Goal: Task Accomplishment & Management: Manage account settings

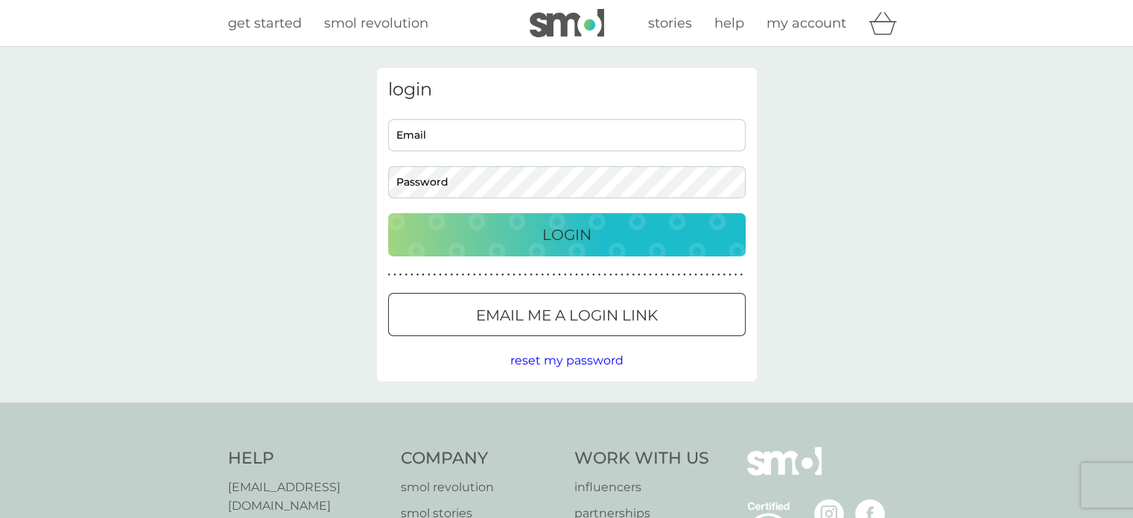
click at [523, 136] on input "Email" at bounding box center [566, 135] width 357 height 32
drag, startPoint x: 458, startPoint y: 147, endPoint x: 458, endPoint y: 139, distance: 8.9
click at [458, 147] on input "Email" at bounding box center [566, 135] width 357 height 32
type input "[PERSON_NAME][EMAIL_ADDRESS][DOMAIN_NAME]"
click at [536, 235] on div "Login" at bounding box center [567, 235] width 328 height 24
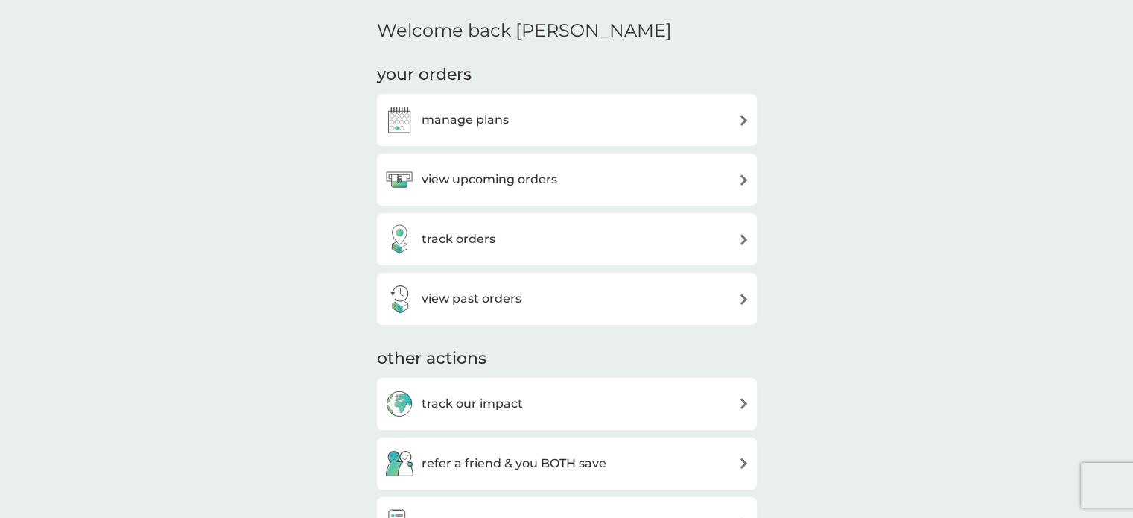
scroll to position [179, 0]
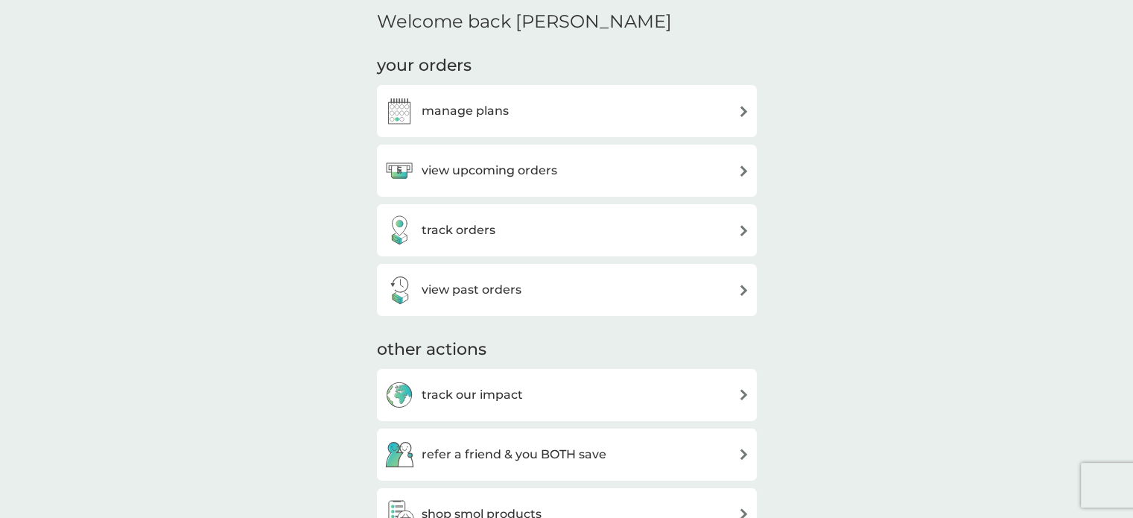
click at [721, 116] on div "manage plans" at bounding box center [566, 111] width 365 height 30
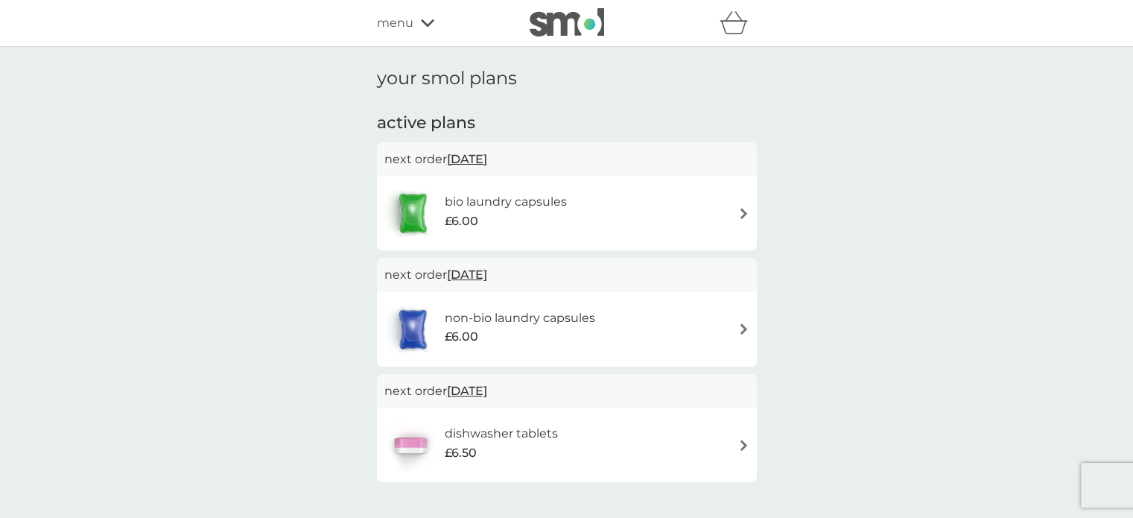
click at [743, 214] on img at bounding box center [743, 213] width 11 height 11
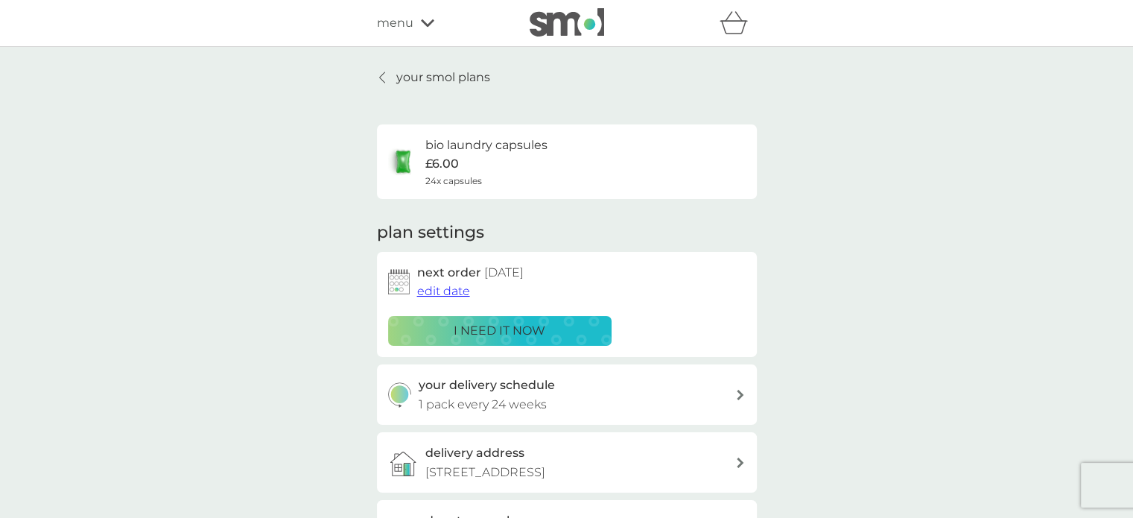
click at [451, 295] on span "edit date" at bounding box center [443, 291] width 53 height 14
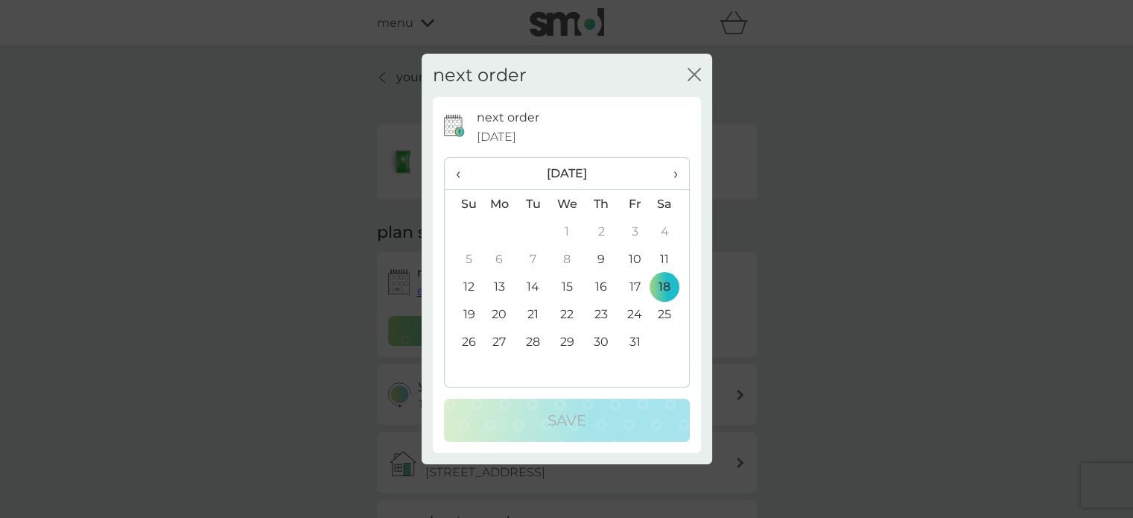
click at [675, 178] on span "›" at bounding box center [669, 173] width 15 height 31
click at [599, 289] on td "15" at bounding box center [601, 287] width 34 height 28
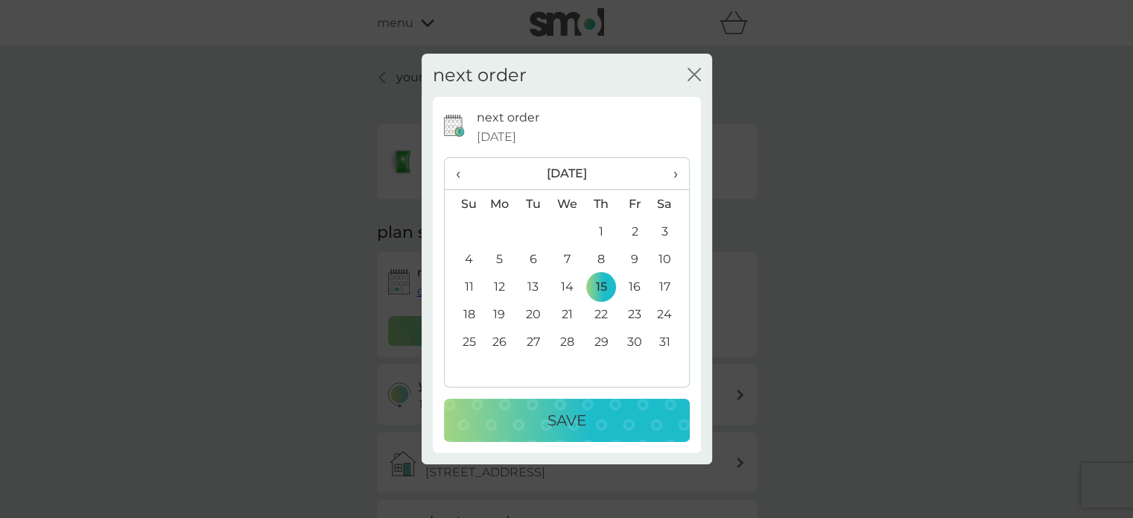
click at [575, 416] on p "Save" at bounding box center [566, 420] width 39 height 24
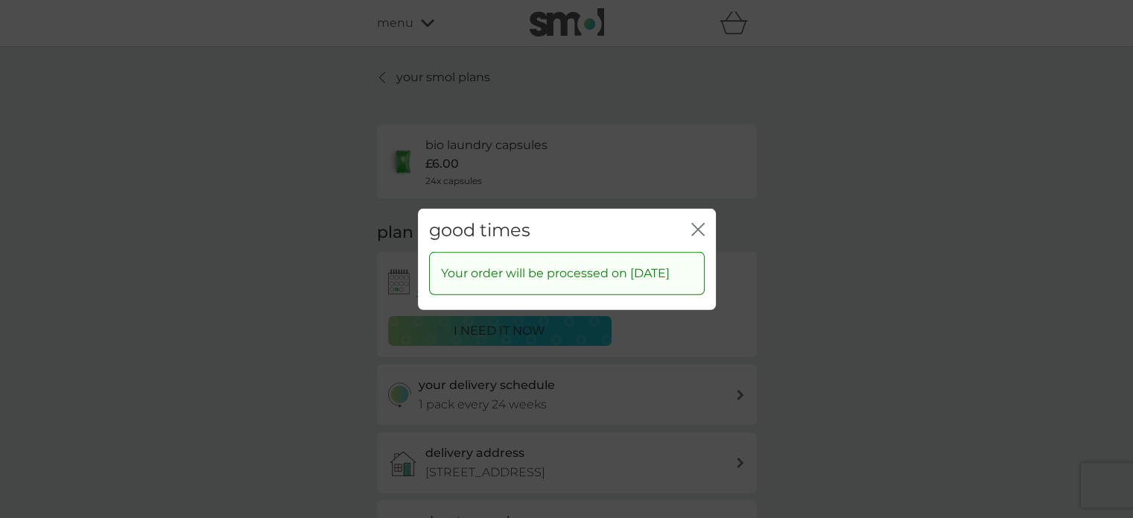
click at [195, 306] on div "good times close Your order will be processed on 15 Jan 2026" at bounding box center [566, 259] width 1133 height 518
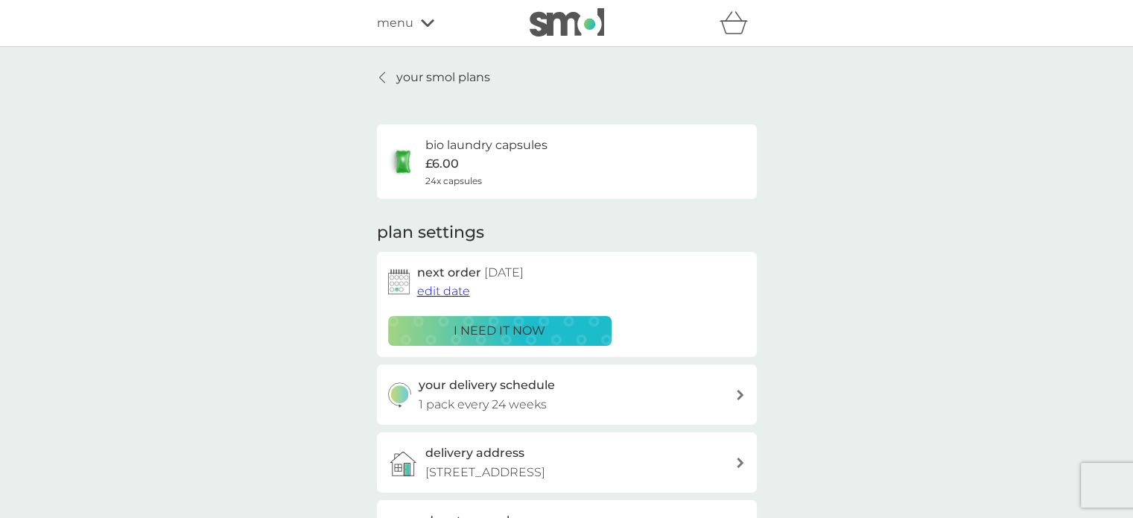
click at [411, 81] on p "your smol plans" at bounding box center [443, 77] width 94 height 19
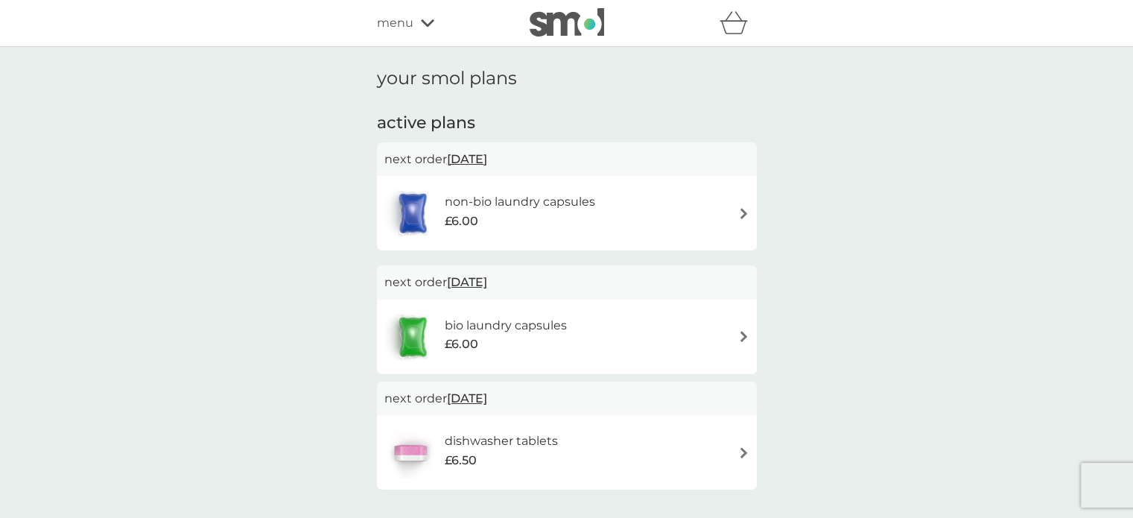
click at [742, 213] on img at bounding box center [743, 213] width 11 height 11
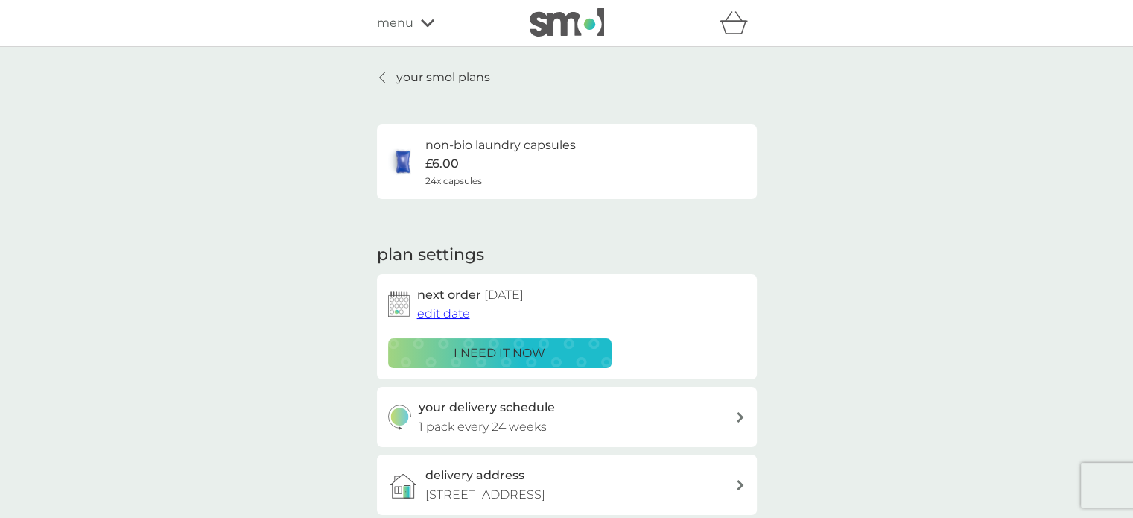
click at [450, 315] on span "edit date" at bounding box center [443, 313] width 53 height 14
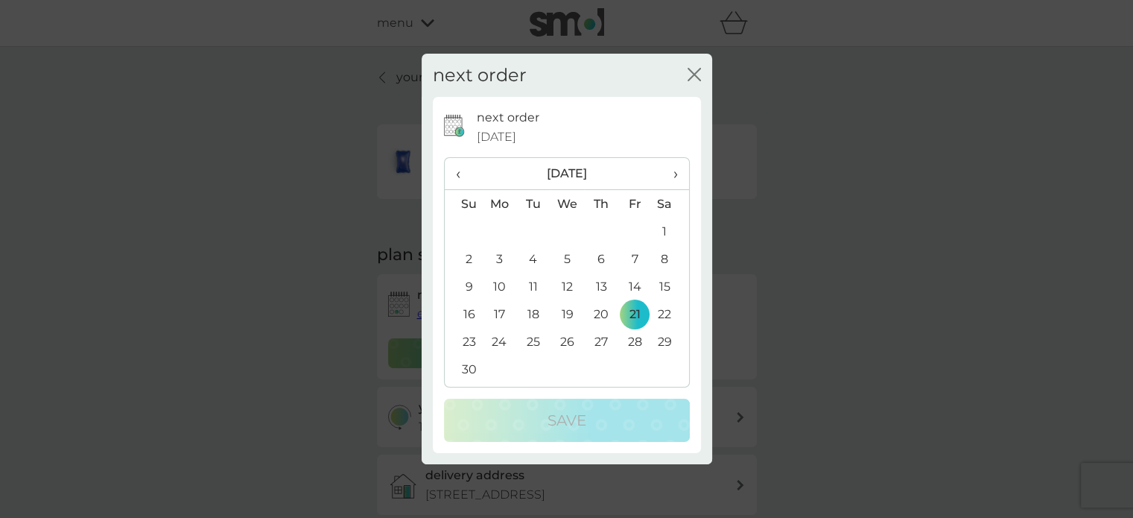
click at [675, 177] on span "›" at bounding box center [669, 173] width 15 height 31
click at [569, 287] on td "14" at bounding box center [567, 287] width 34 height 28
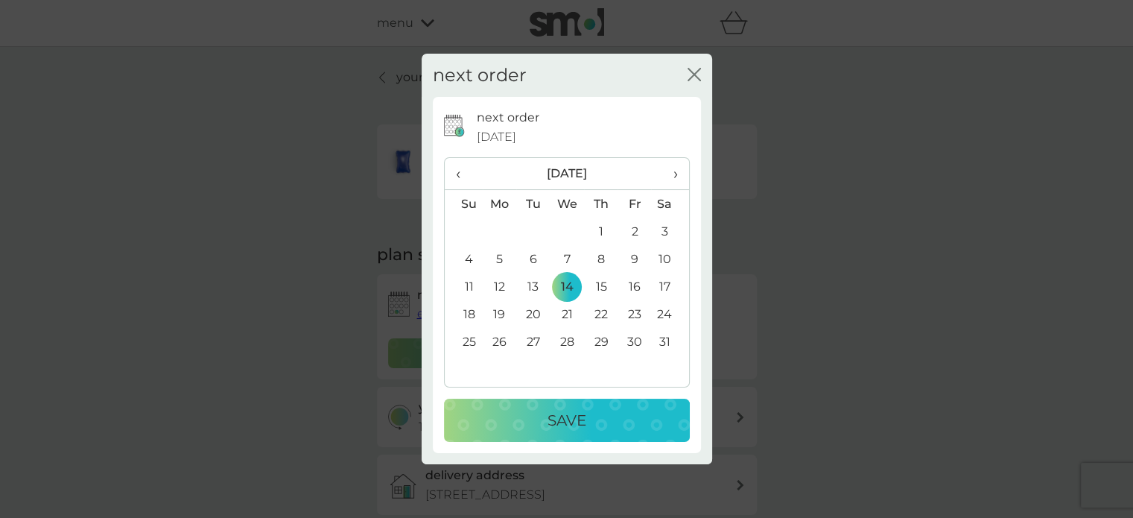
click at [532, 415] on div "Save" at bounding box center [567, 420] width 216 height 24
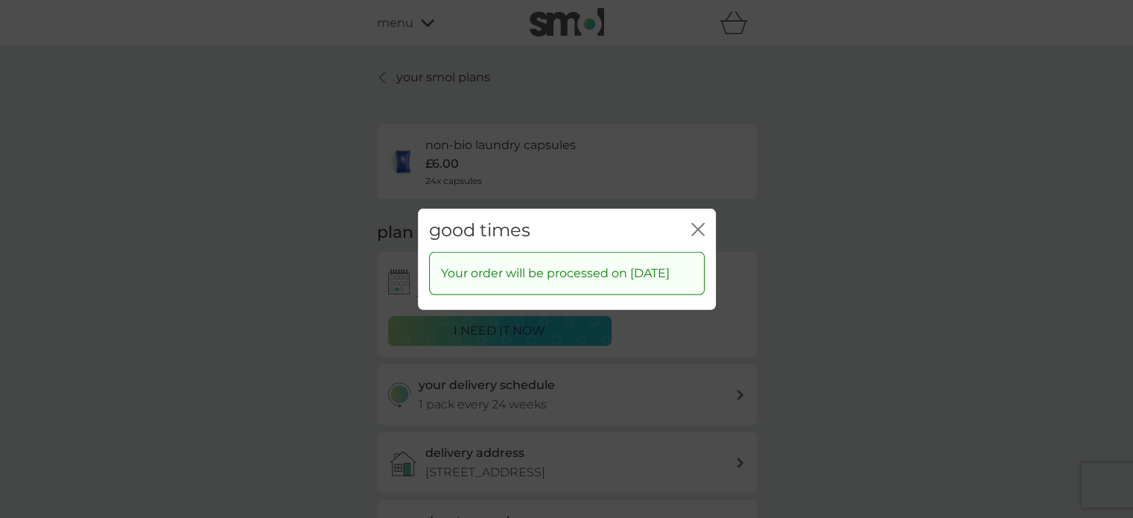
click at [691, 222] on icon "close" at bounding box center [697, 228] width 13 height 13
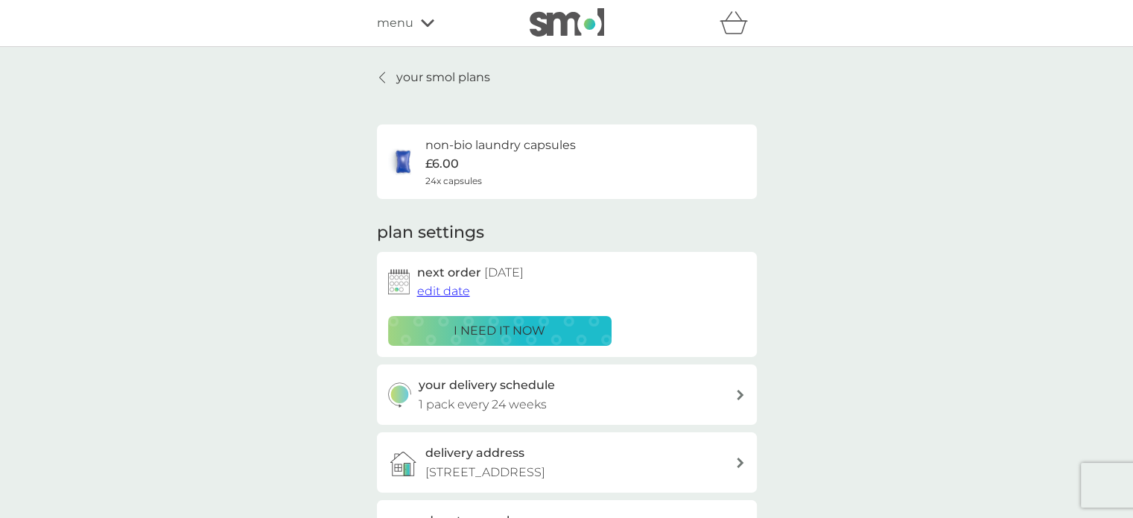
click at [390, 80] on link "your smol plans" at bounding box center [433, 77] width 113 height 19
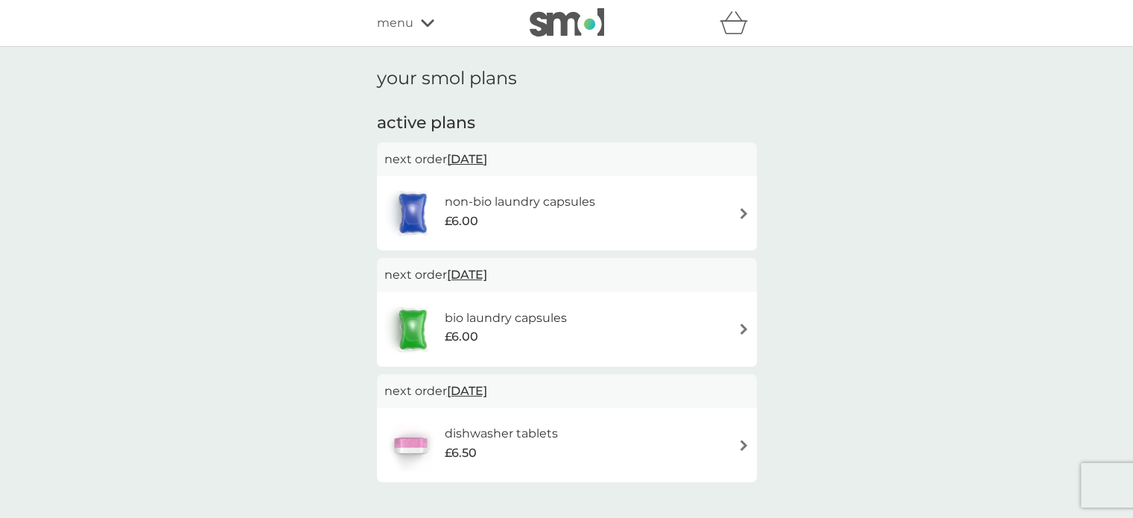
click at [419, 25] on div "menu" at bounding box center [440, 22] width 127 height 19
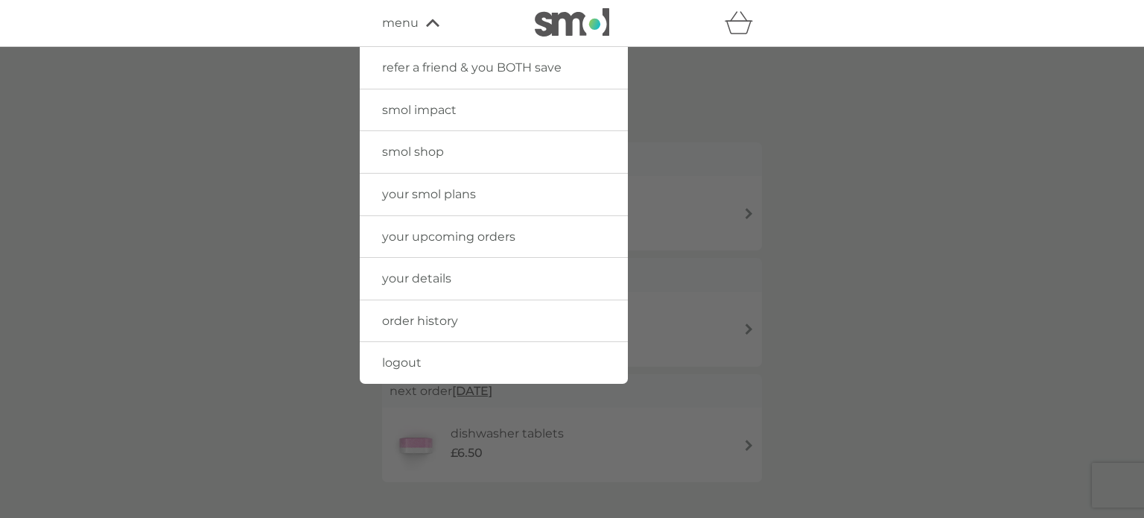
click at [415, 244] on link "your upcoming orders" at bounding box center [494, 237] width 268 height 42
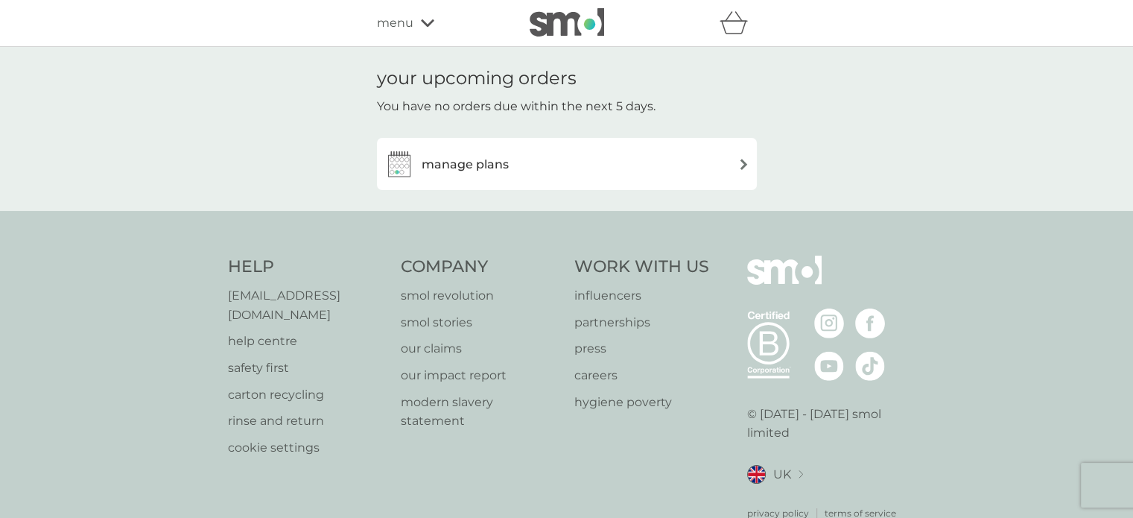
click at [497, 169] on h3 "manage plans" at bounding box center [465, 164] width 87 height 19
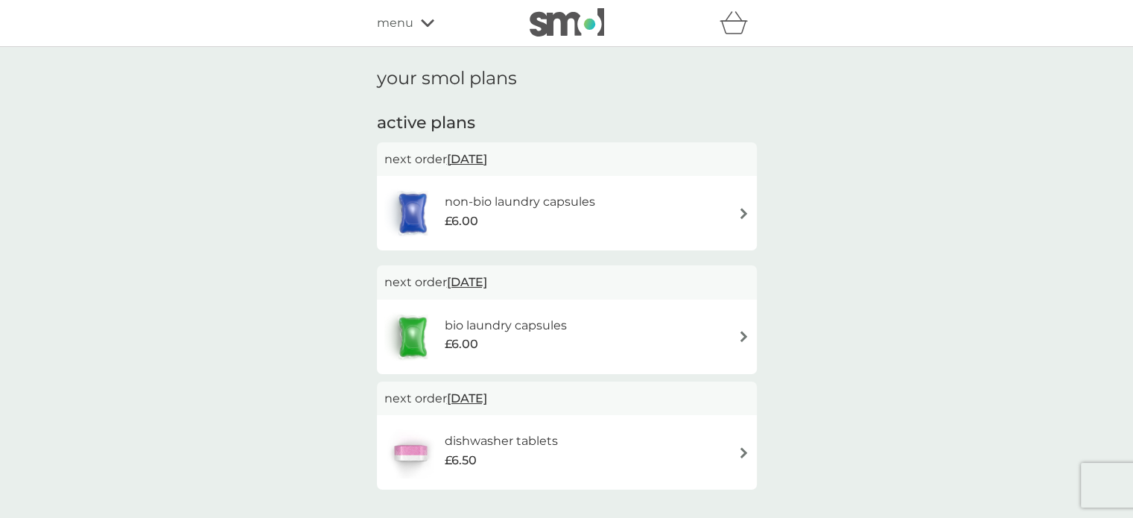
click at [401, 18] on span "menu" at bounding box center [395, 22] width 36 height 19
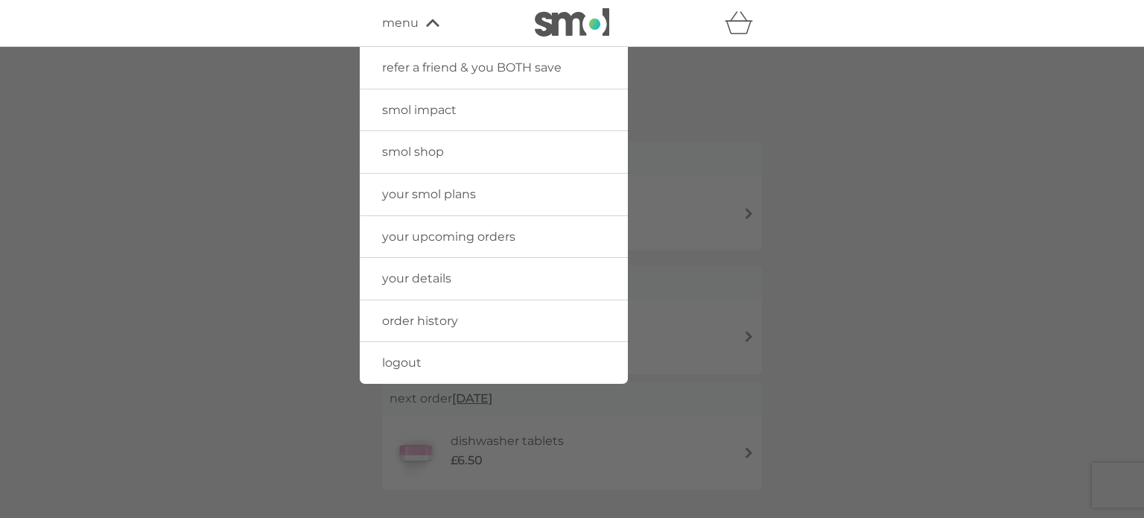
click at [410, 150] on span "smol shop" at bounding box center [413, 151] width 62 height 14
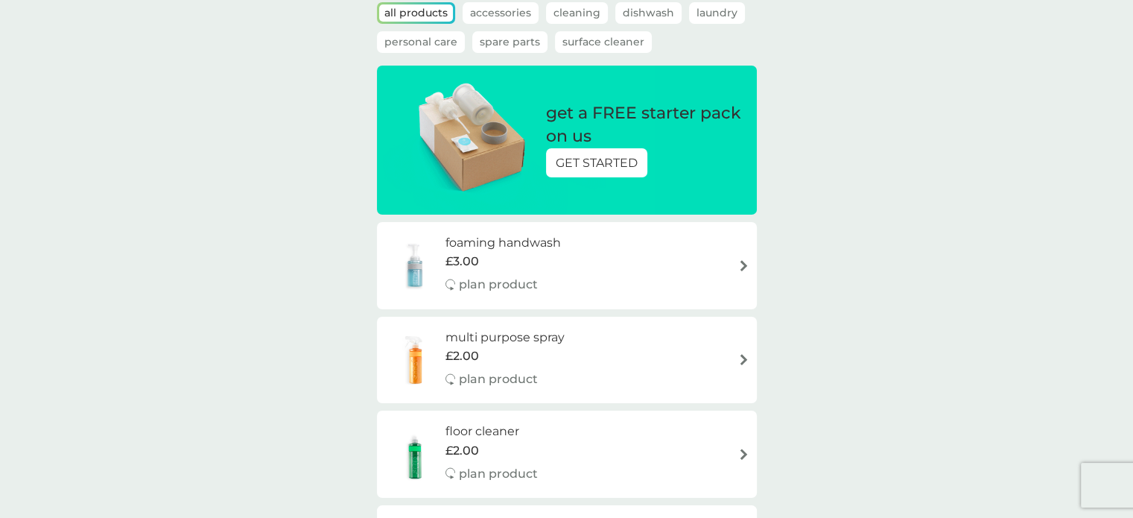
scroll to position [9, 0]
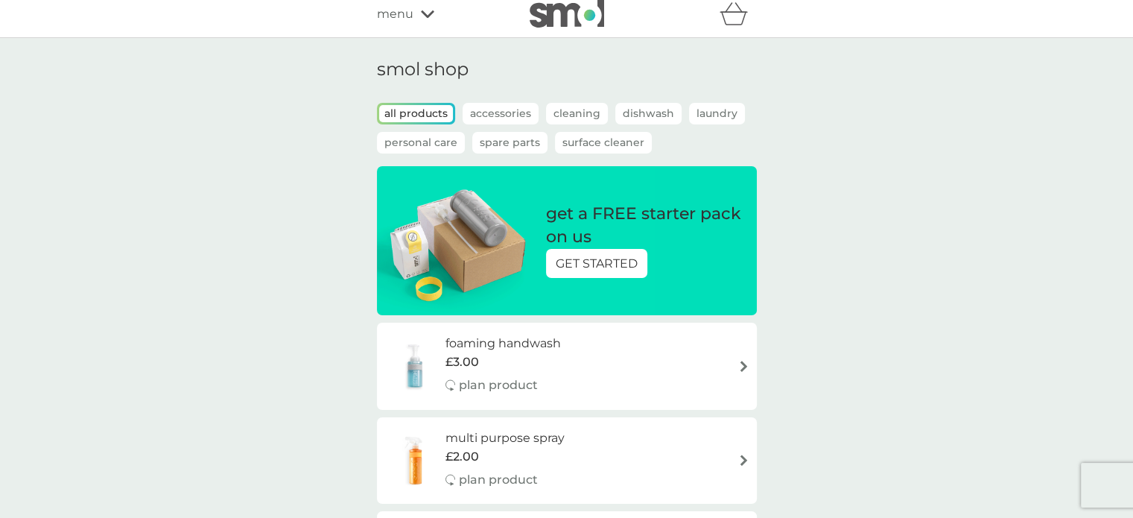
click at [702, 118] on p "Laundry" at bounding box center [717, 114] width 56 height 22
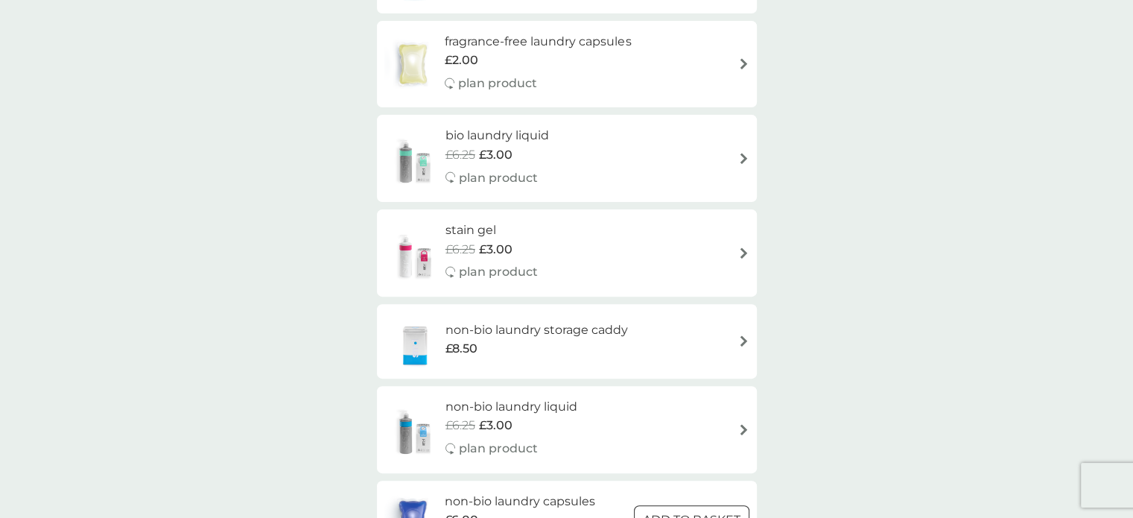
scroll to position [728, 0]
